Goal: Information Seeking & Learning: Learn about a topic

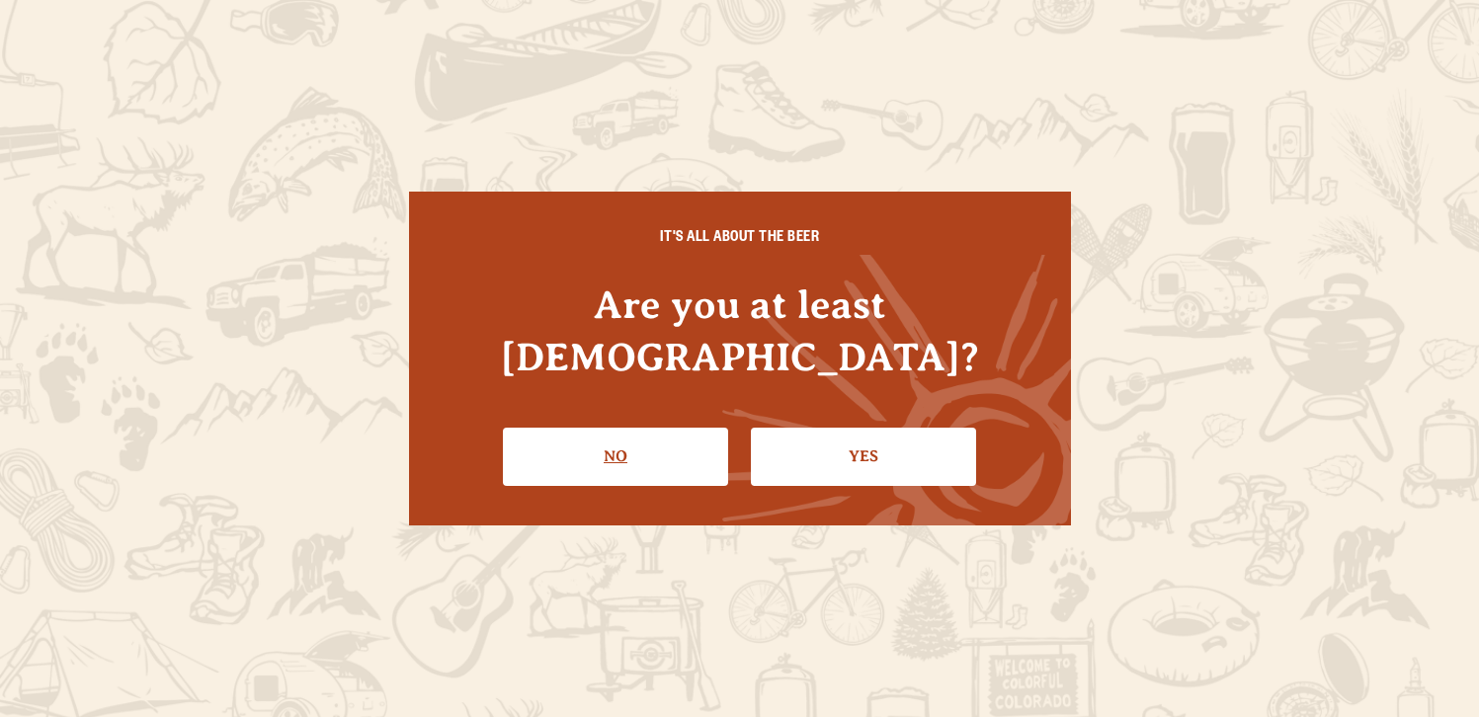
drag, startPoint x: 0, startPoint y: 0, endPoint x: 643, endPoint y: 430, distance: 773.6
click at [634, 433] on link "No" at bounding box center [615, 456] width 225 height 57
click at [831, 457] on link "Yes" at bounding box center [863, 456] width 225 height 57
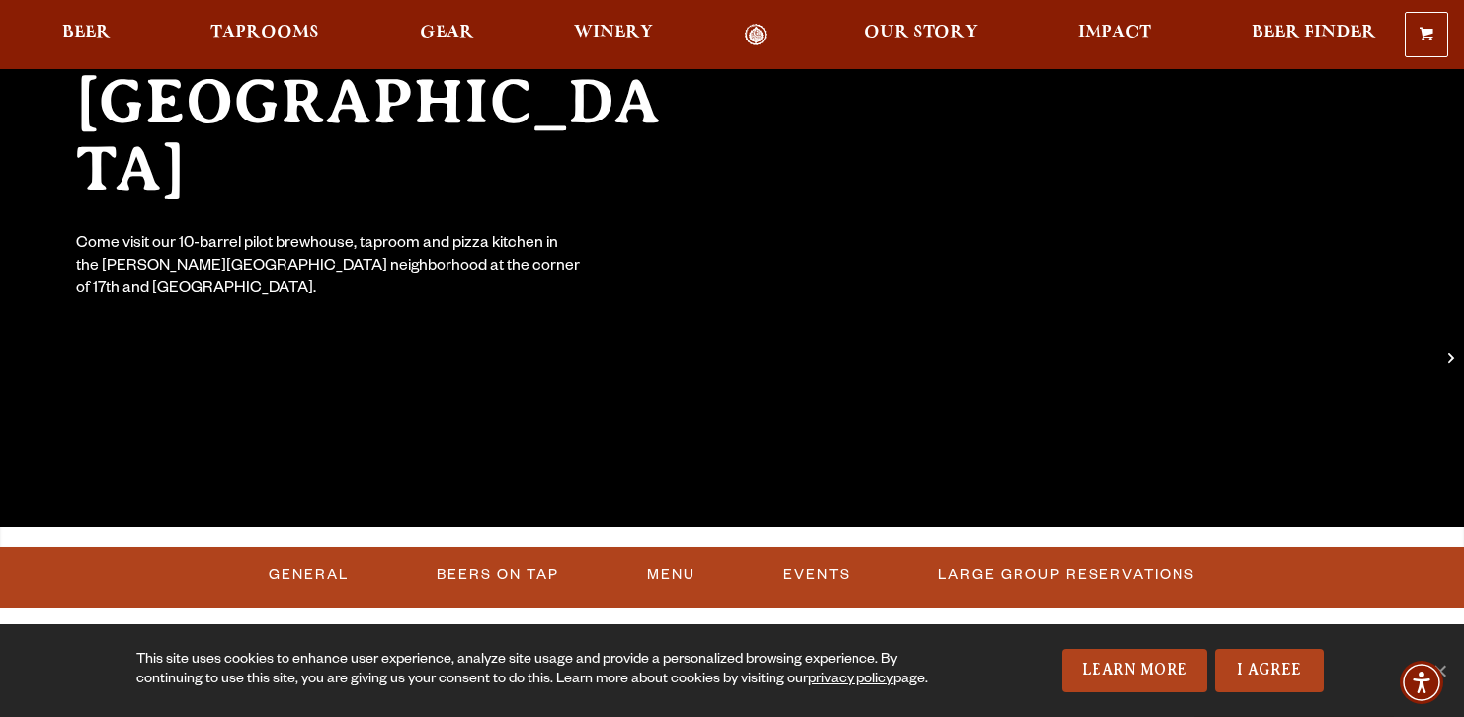
scroll to position [593, 0]
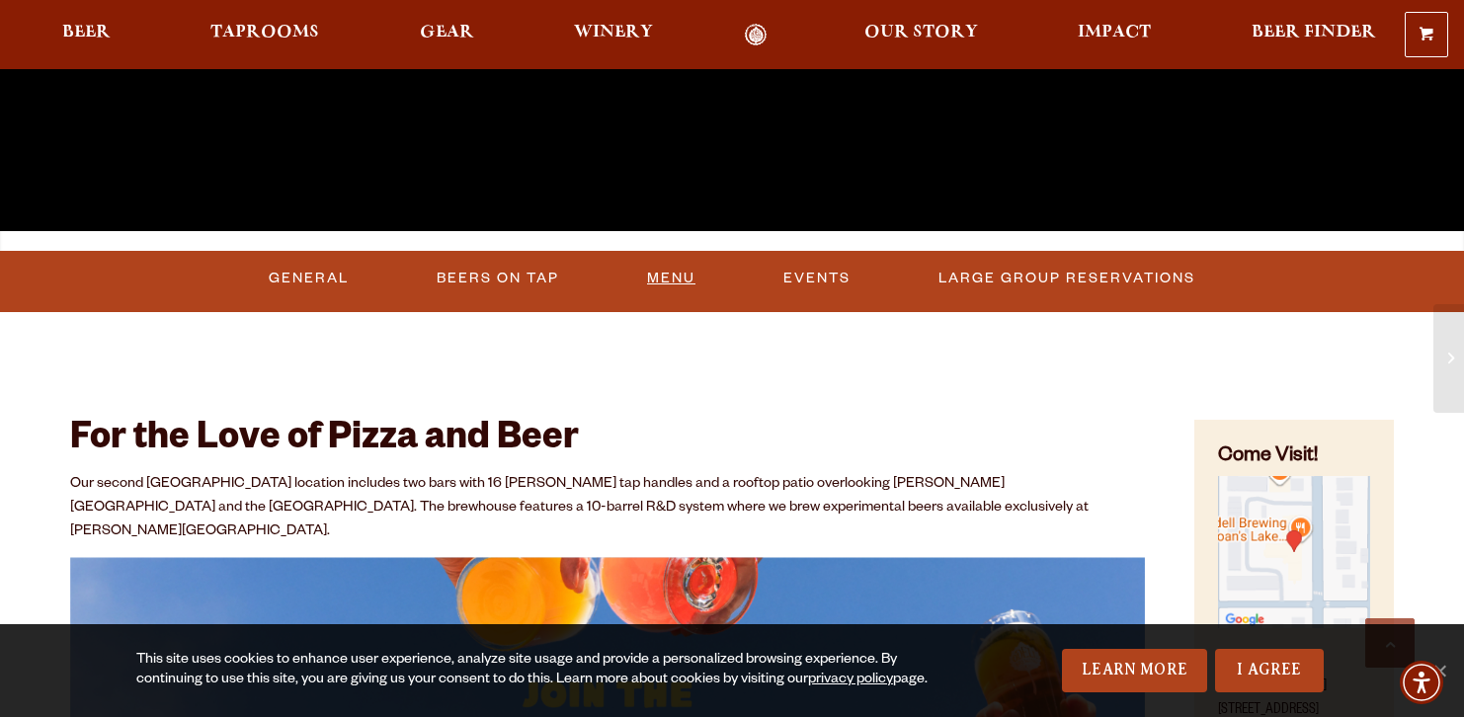
click at [660, 280] on link "Menu" at bounding box center [671, 278] width 64 height 45
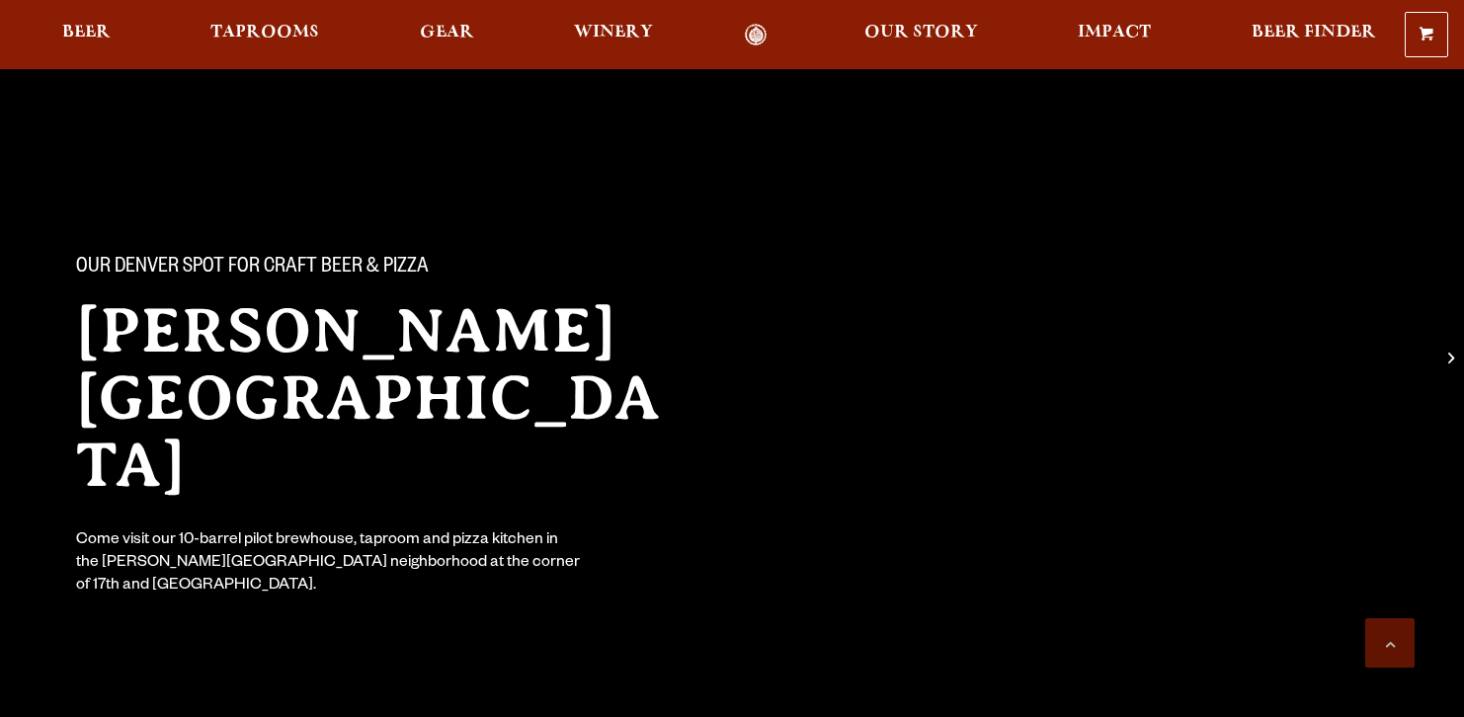
scroll to position [593, 0]
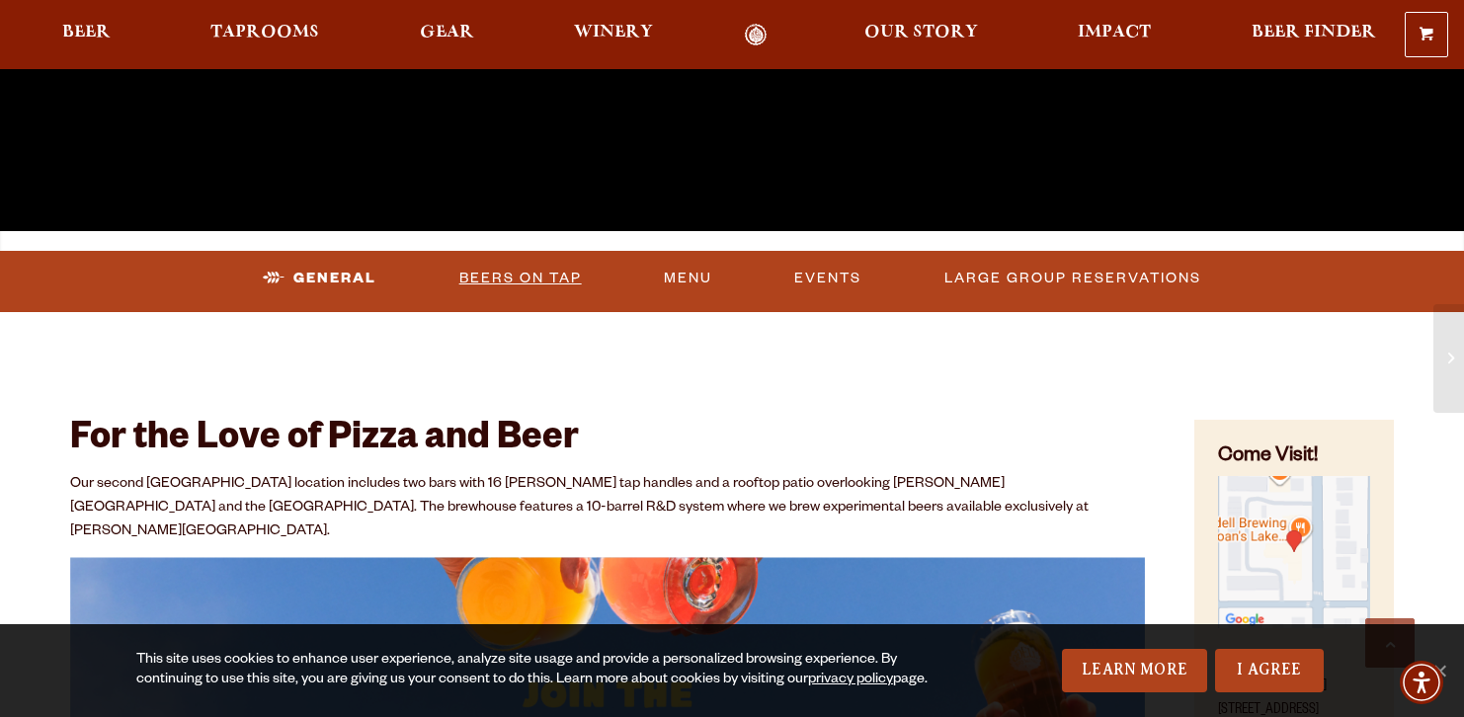
click at [553, 279] on link "Beers On Tap" at bounding box center [521, 278] width 138 height 45
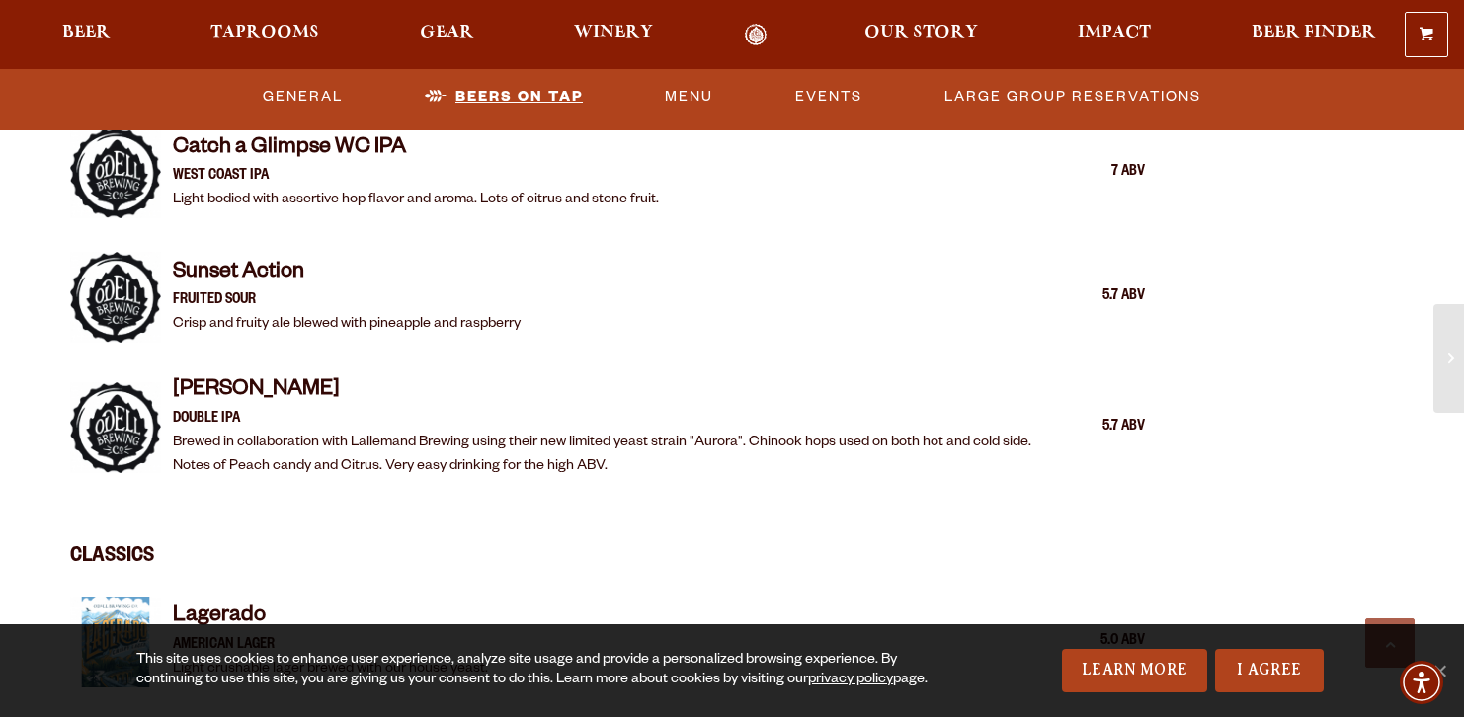
scroll to position [3165, 0]
